Goal: Transaction & Acquisition: Purchase product/service

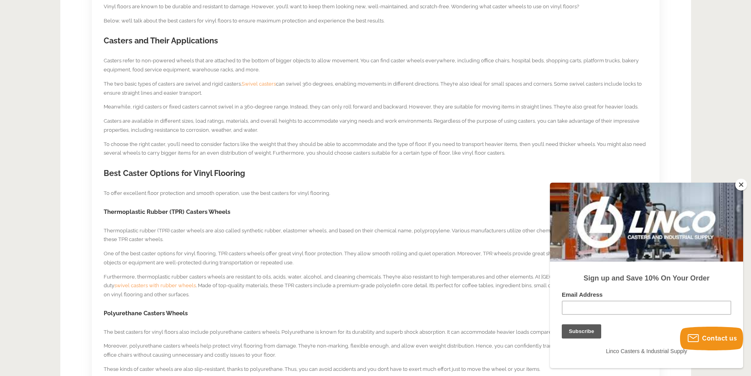
scroll to position [434, 0]
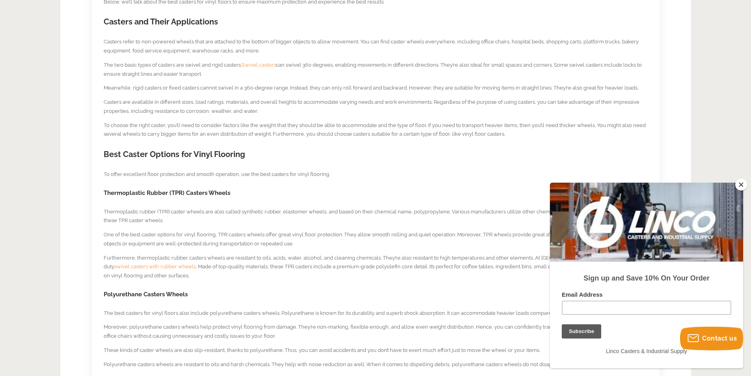
click at [739, 184] on button "Close" at bounding box center [741, 185] width 12 height 12
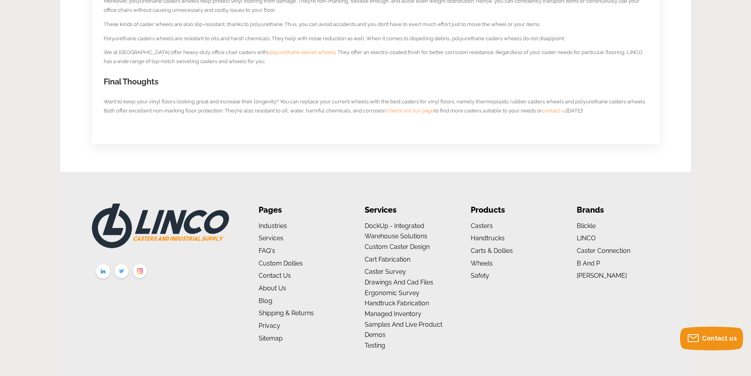
scroll to position [790, 0]
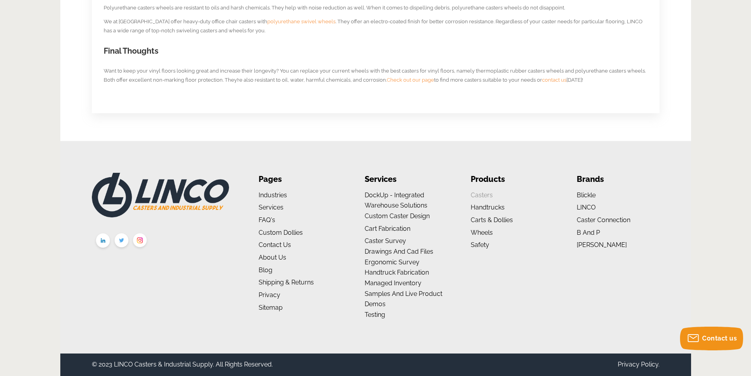
click at [485, 195] on link "Casters" at bounding box center [482, 194] width 22 height 7
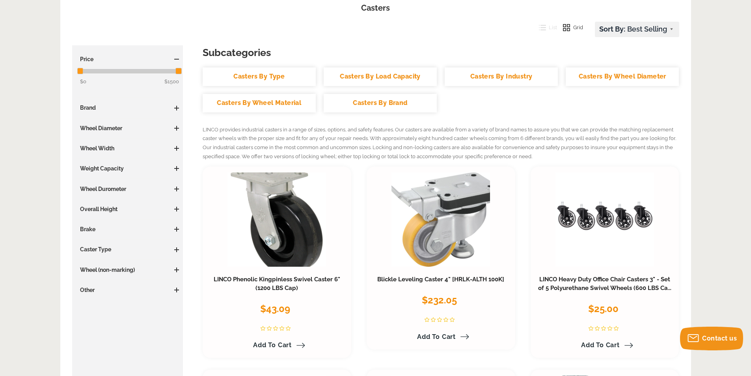
scroll to position [118, 0]
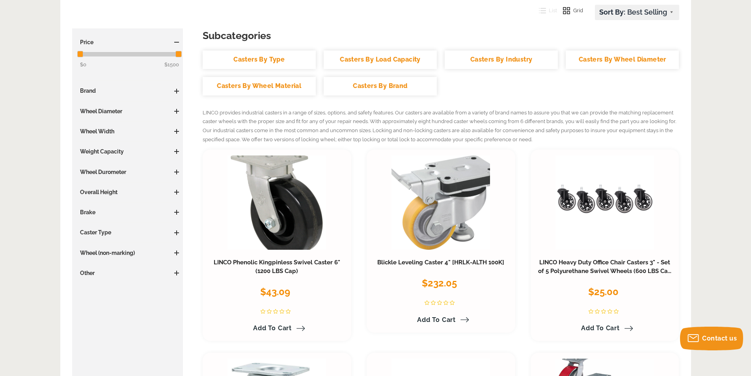
click at [177, 253] on span at bounding box center [176, 252] width 5 height 5
click at [177, 233] on span at bounding box center [176, 232] width 5 height 5
click at [177, 194] on span at bounding box center [176, 192] width 5 height 5
click at [175, 92] on span at bounding box center [176, 91] width 5 height 5
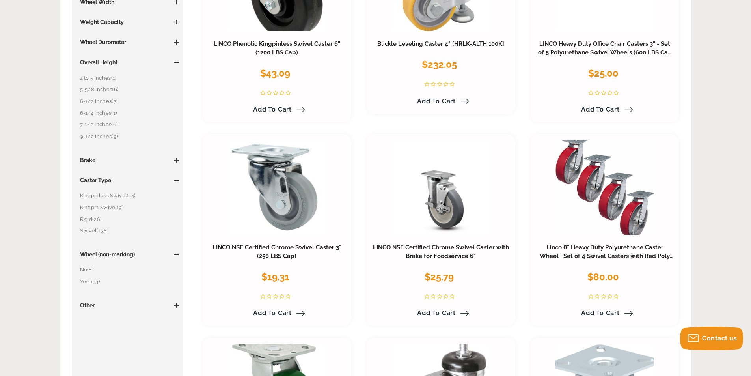
scroll to position [355, 0]
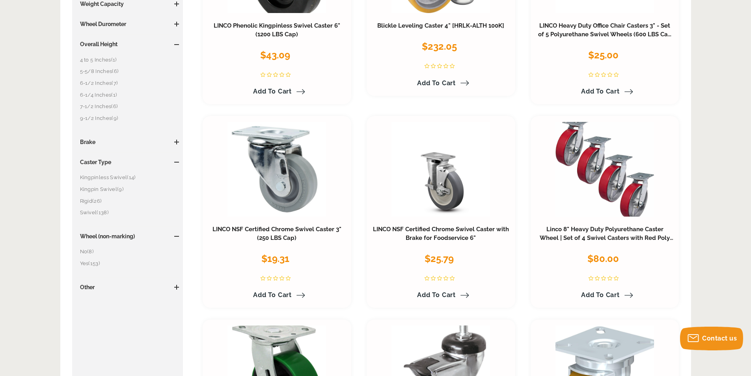
click at [176, 288] on span at bounding box center [176, 287] width 1 height 5
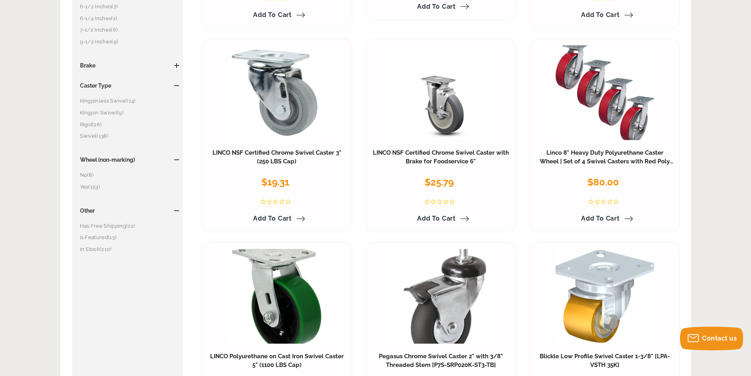
scroll to position [434, 0]
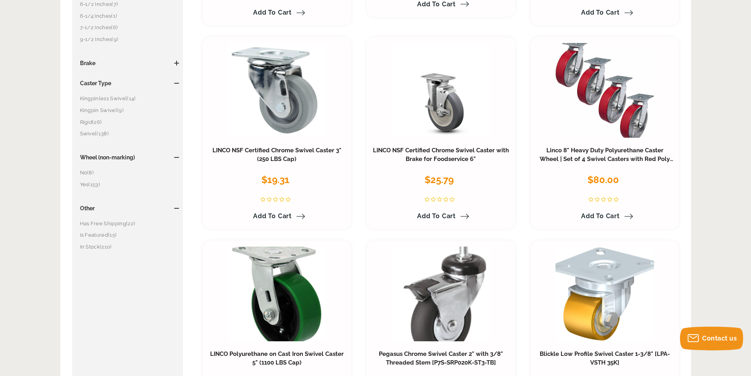
click at [97, 184] on span "(153)" at bounding box center [93, 184] width 11 height 6
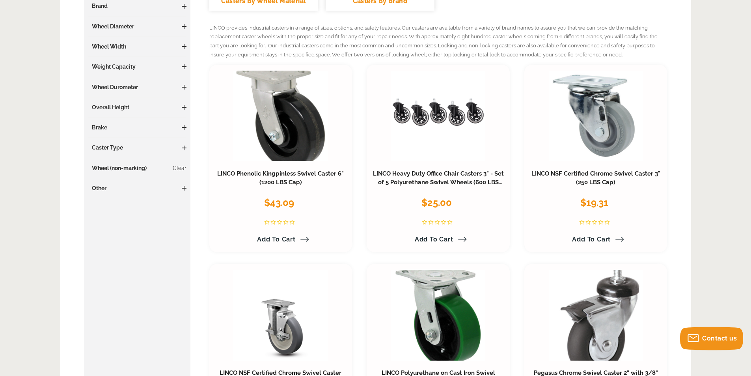
scroll to position [194, 0]
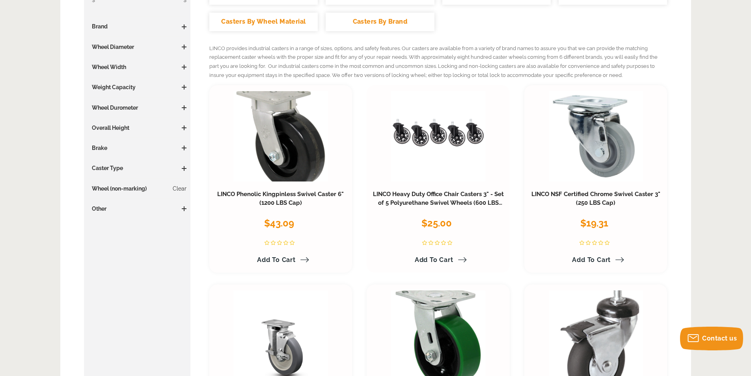
click at [453, 198] on h3 "LINCO Heavy Duty Office Chair Casters 3" - Set of 5 Polyurethane Swivel Wheels …" at bounding box center [438, 198] width 131 height 17
click at [453, 203] on link "LINCO Heavy Duty Office Chair Casters 3" - Set of 5 Polyurethane Swivel Wheels …" at bounding box center [438, 202] width 131 height 24
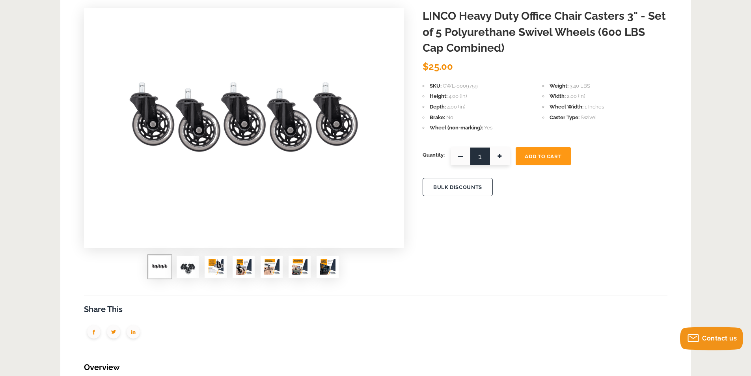
scroll to position [118, 0]
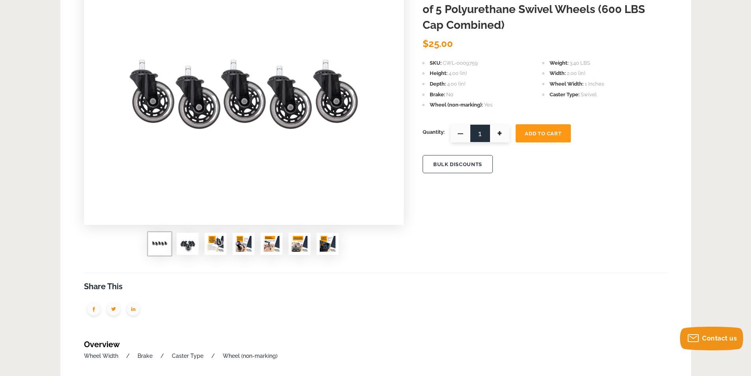
click at [187, 245] on img at bounding box center [188, 244] width 16 height 16
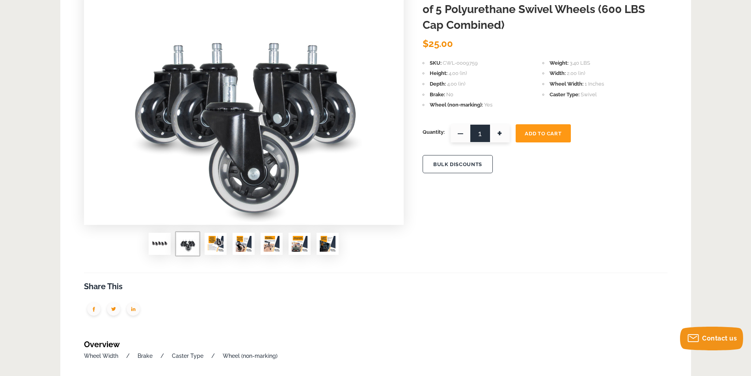
click at [214, 247] on img at bounding box center [216, 244] width 16 height 16
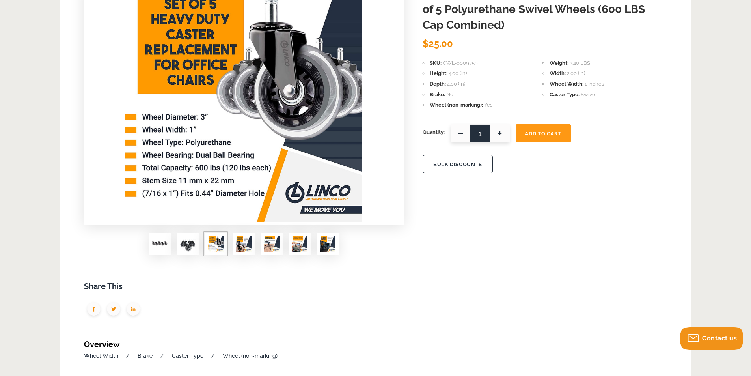
click at [246, 240] on img at bounding box center [244, 244] width 16 height 16
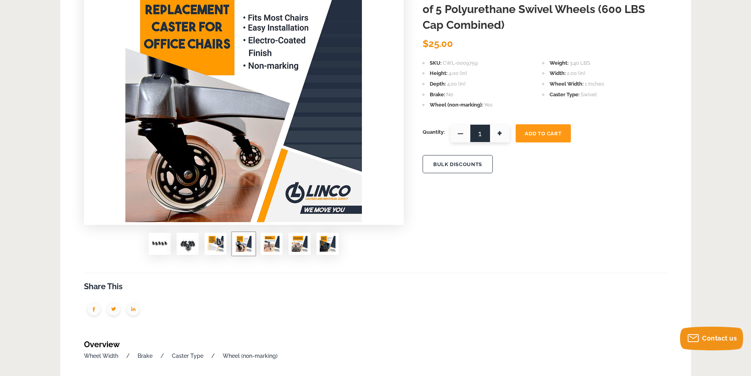
click at [272, 246] on img at bounding box center [272, 244] width 16 height 16
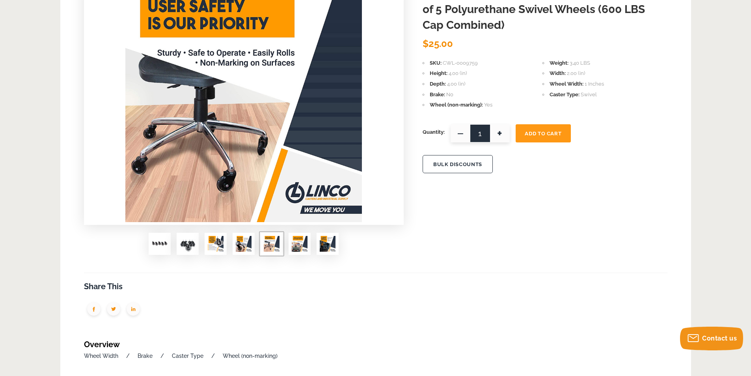
click at [303, 243] on img at bounding box center [300, 244] width 16 height 16
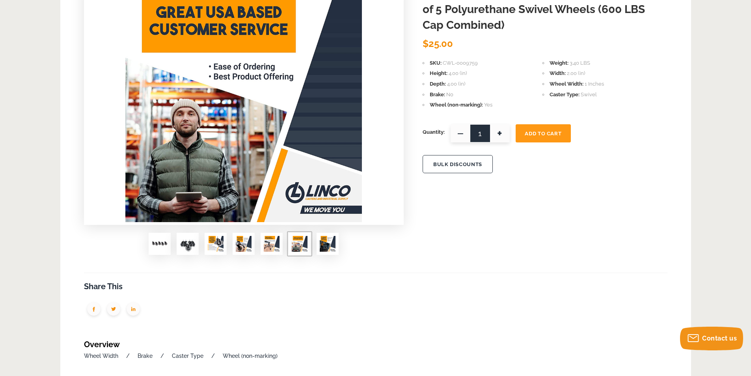
click at [326, 251] on img at bounding box center [328, 244] width 16 height 16
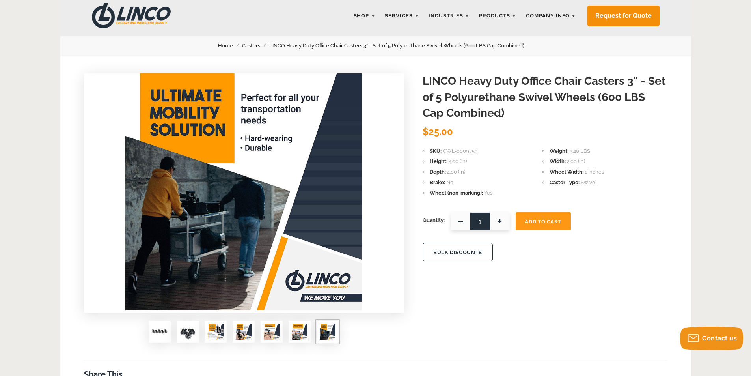
scroll to position [0, 0]
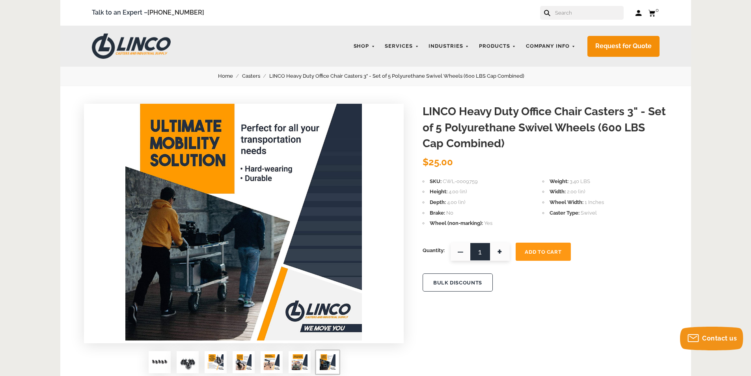
click at [545, 256] on button "Add To Cart" at bounding box center [543, 252] width 55 height 18
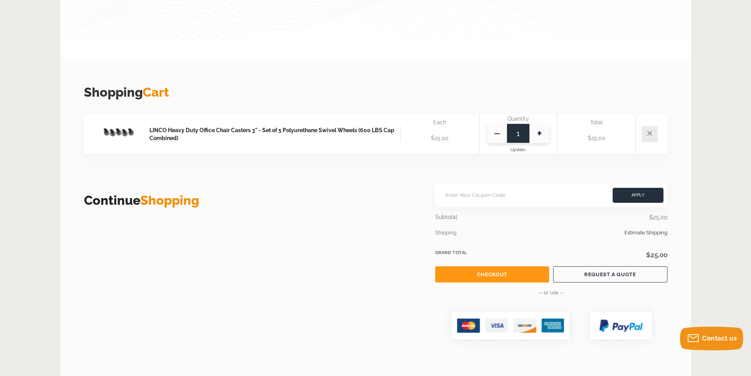
scroll to position [158, 0]
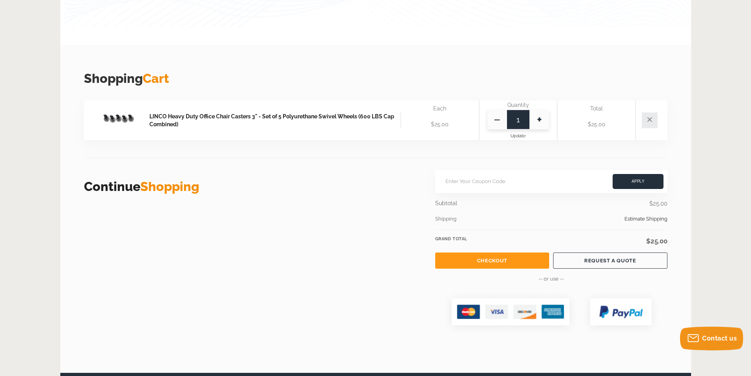
click at [506, 259] on link "Checkout" at bounding box center [492, 260] width 114 height 16
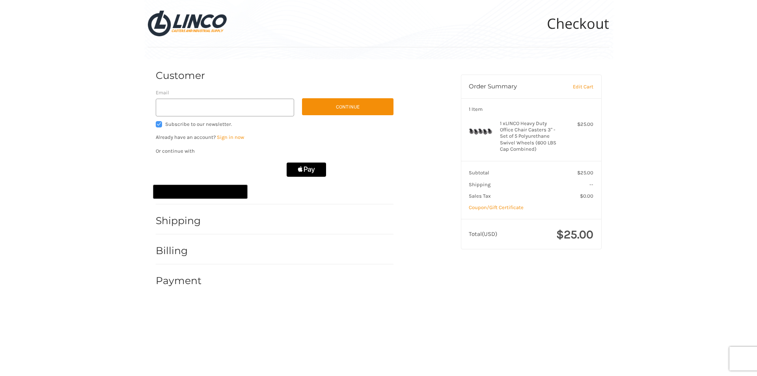
click at [159, 123] on label "Subscribe to our newsletter." at bounding box center [225, 124] width 139 height 6
click at [156, 121] on input "Subscribe to our newsletter." at bounding box center [156, 121] width 0 height 0
checkbox input "false"
click at [266, 108] on input "Email" at bounding box center [225, 108] width 139 height 18
type input "barkana@uic.edu"
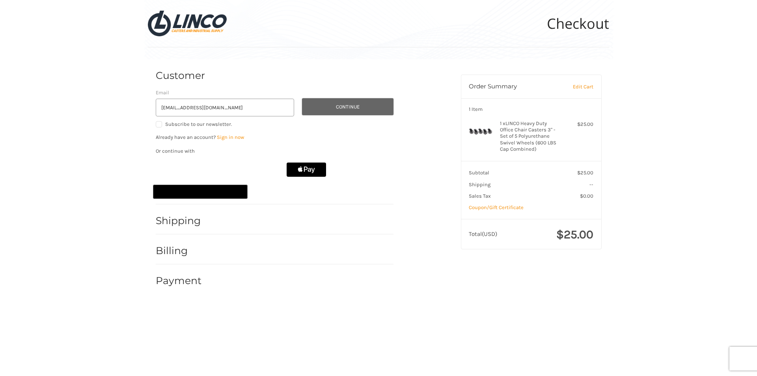
click at [340, 103] on button "Continue" at bounding box center [347, 106] width 91 height 17
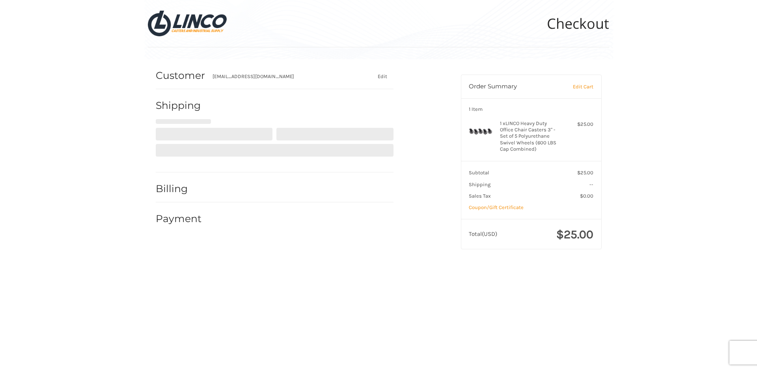
select select "US"
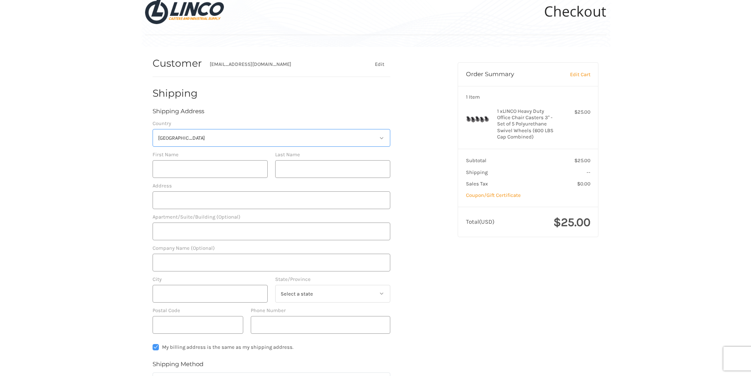
scroll to position [14, 0]
click at [231, 168] on input "First Name" at bounding box center [210, 167] width 115 height 18
click at [212, 160] on input "First Name" at bounding box center [210, 167] width 115 height 18
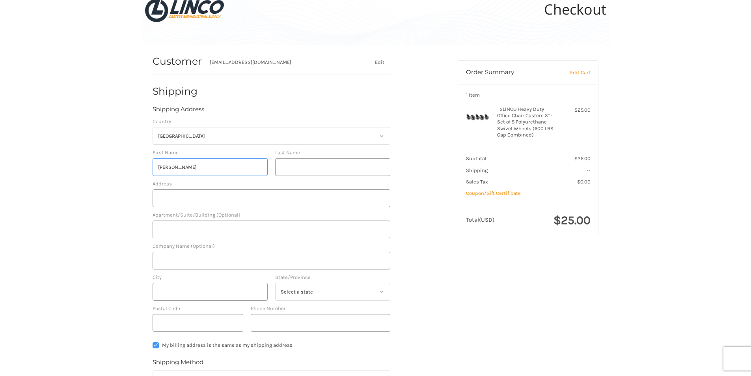
type input "Adrian"
click at [327, 169] on input "Last Name" at bounding box center [332, 167] width 115 height 18
type input "Barkan"
click at [245, 198] on input "Address" at bounding box center [272, 198] width 238 height 18
type input "748 Oakwood Dr"
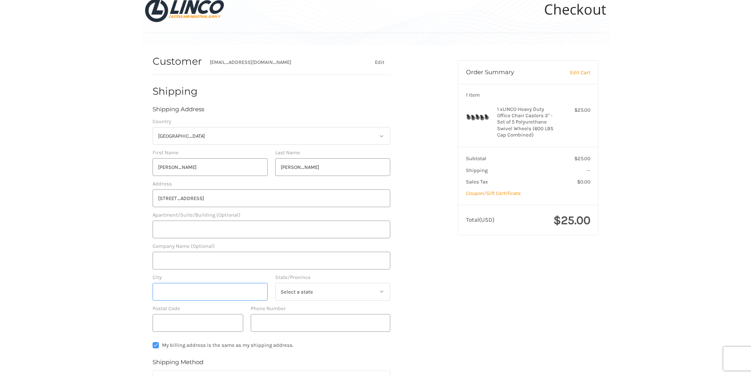
click at [248, 298] on input "City" at bounding box center [210, 292] width 115 height 18
type input "Westmont"
select select "IL"
type input "60559"
type input "708-567-8883"
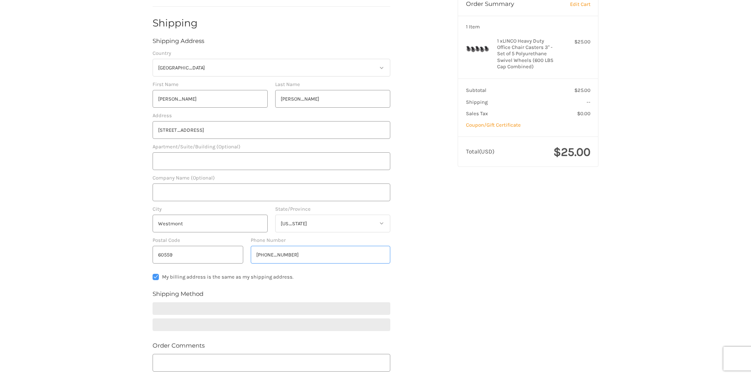
scroll to position [93, 0]
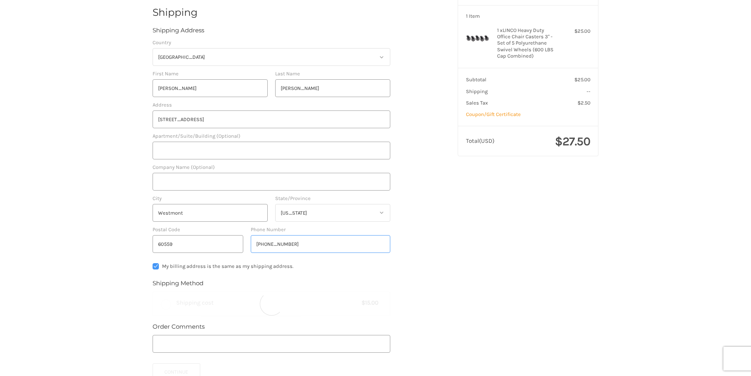
radio input "true"
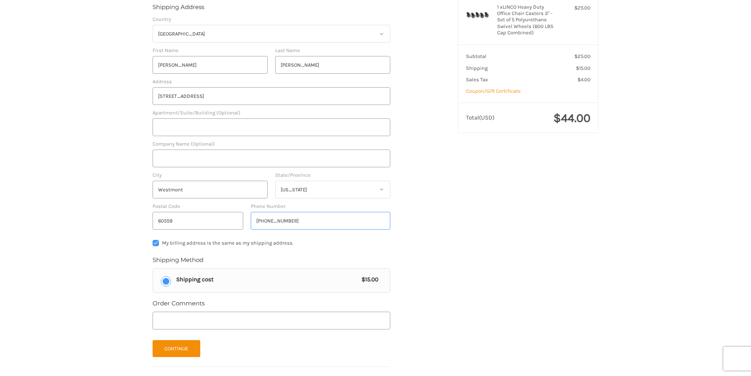
scroll to position [0, 0]
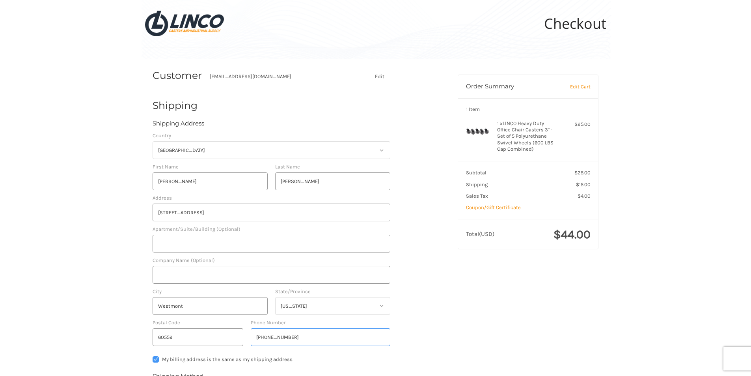
type input "708-567-8883"
